Goal: Check status: Check status

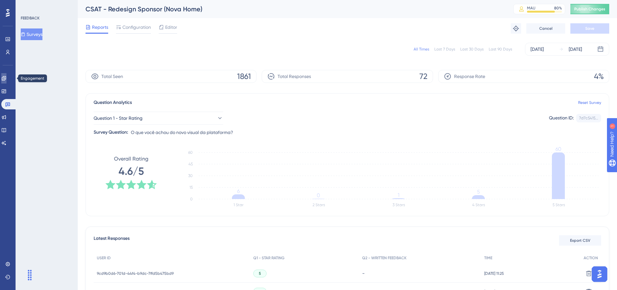
click at [6, 82] on link at bounding box center [3, 78] width 5 height 10
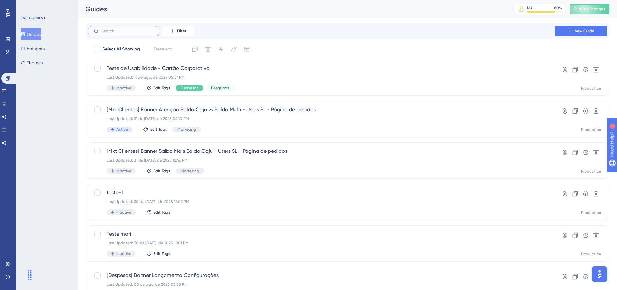
click at [123, 30] on input "text" at bounding box center [127, 31] width 52 height 5
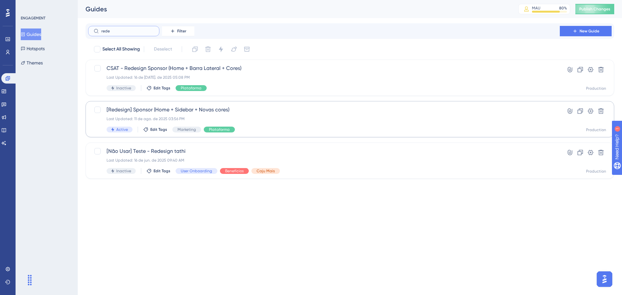
type input "rede"
click at [250, 117] on div "Last Updated: 11 de ago. de 2025 03:56 PM" at bounding box center [324, 118] width 435 height 5
